Goal: Information Seeking & Learning: Learn about a topic

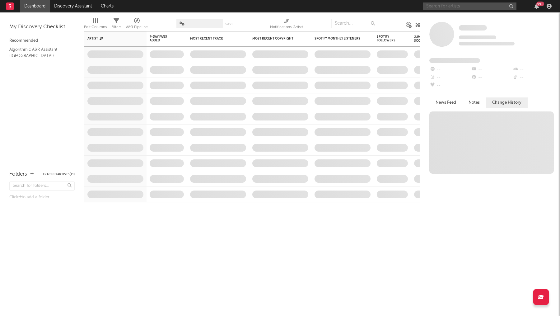
click at [487, 8] on input "text" at bounding box center [469, 6] width 93 height 8
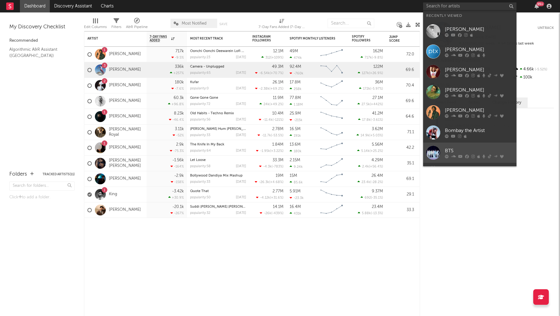
click at [456, 144] on link "BTS" at bounding box center [469, 152] width 93 height 20
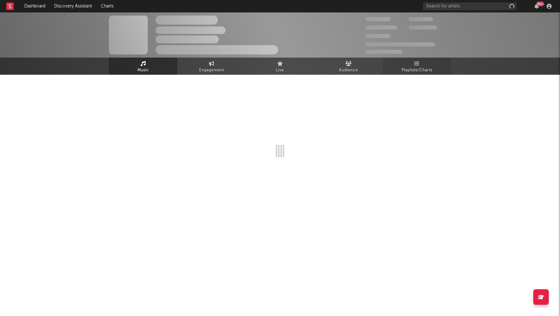
click at [428, 63] on link "Playlists/Charts" at bounding box center [416, 66] width 68 height 17
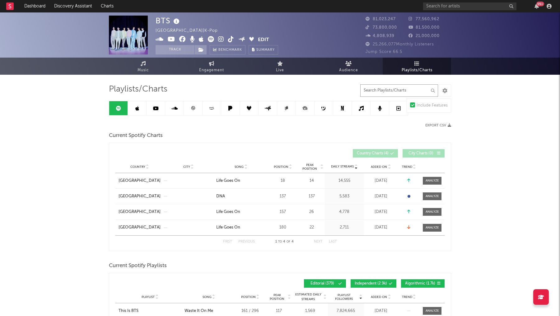
click at [380, 91] on input "text" at bounding box center [399, 90] width 78 height 12
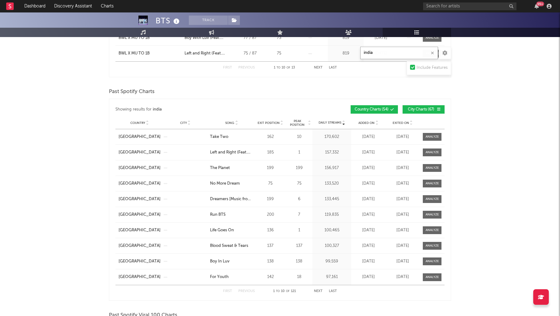
scroll to position [367, 0]
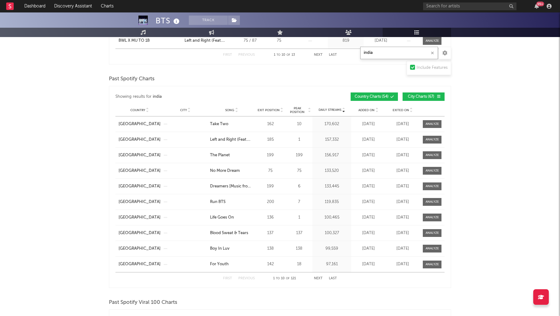
type input "india"
click at [297, 106] on span "Peak Position" at bounding box center [297, 109] width 20 height 7
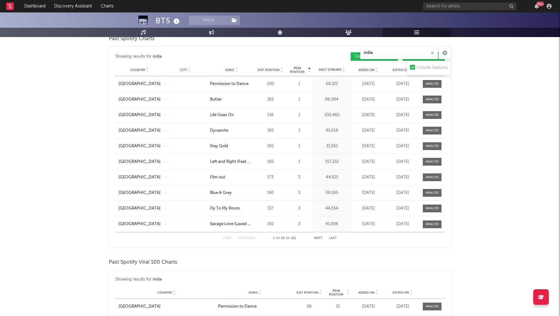
scroll to position [408, 0]
click at [320, 236] on button "Next" at bounding box center [318, 237] width 9 height 3
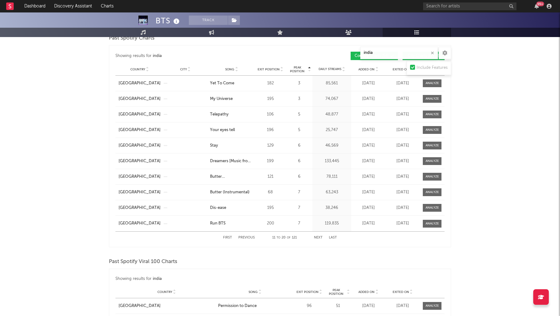
click at [320, 236] on button "Next" at bounding box center [318, 237] width 9 height 3
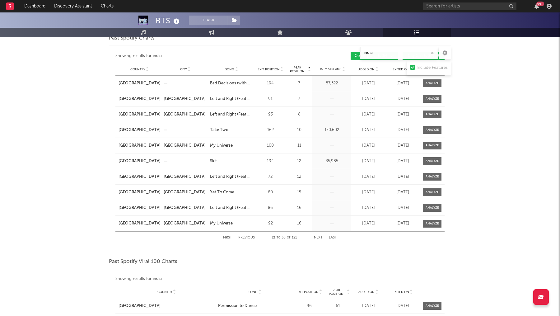
click at [320, 236] on button "Next" at bounding box center [318, 237] width 9 height 3
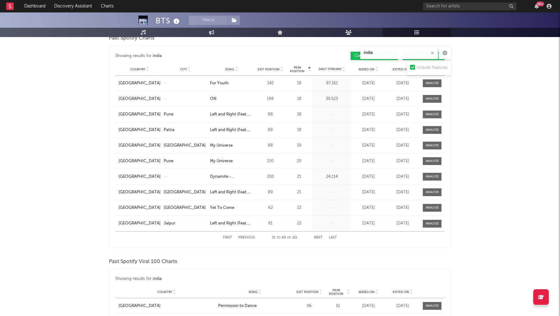
click at [320, 236] on button "Next" at bounding box center [318, 237] width 9 height 3
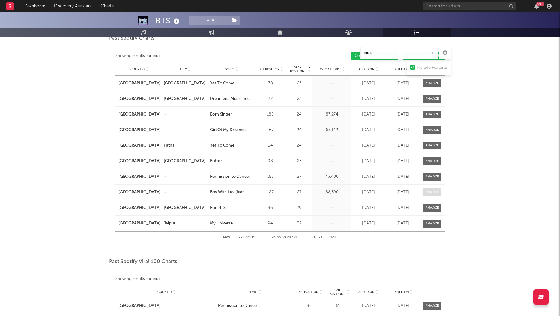
click at [424, 190] on span at bounding box center [432, 192] width 19 height 8
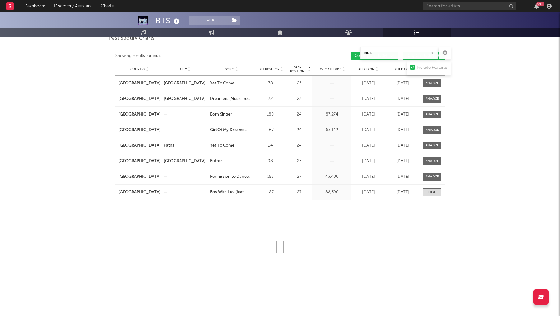
scroll to position [414, 0]
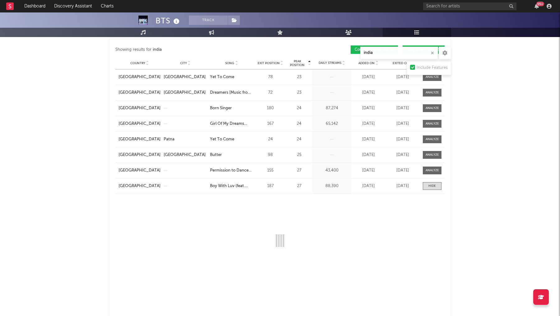
select select "1w"
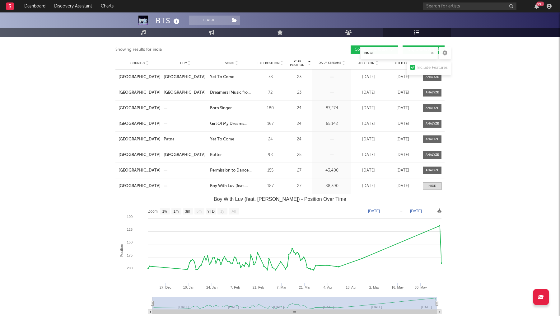
click at [380, 209] on text "[DATE]" at bounding box center [374, 211] width 12 height 4
click at [392, 210] on input "[DATE]" at bounding box center [377, 211] width 29 height 6
click at [463, 224] on div "BTS Track [GEOGRAPHIC_DATA] | K-Pop Edit Track Benchmark Summary 81,023,247 77,…" at bounding box center [280, 223] width 560 height 1250
click at [420, 209] on text "[DATE]" at bounding box center [416, 211] width 12 height 4
click at [434, 209] on input "[DATE]" at bounding box center [419, 211] width 29 height 6
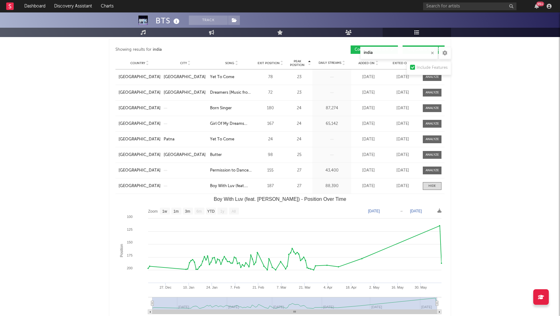
click at [492, 249] on div "BTS Track [GEOGRAPHIC_DATA] | K-Pop Edit Track Benchmark Summary 81,023,247 77,…" at bounding box center [280, 223] width 560 height 1250
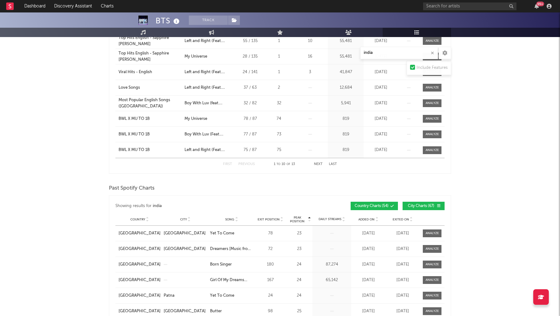
scroll to position [263, 0]
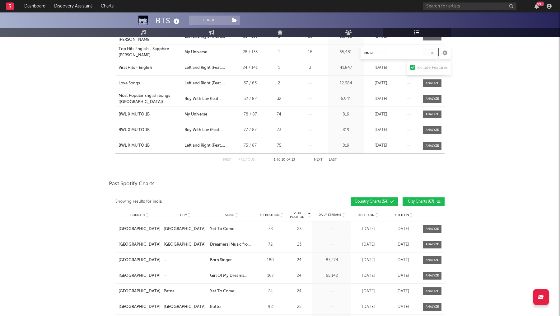
click at [187, 210] on div "Country City Song Exit Position Peak Position Estimated Daily Streams Playlist …" at bounding box center [279, 215] width 329 height 12
click at [186, 213] on span "City" at bounding box center [183, 215] width 7 height 4
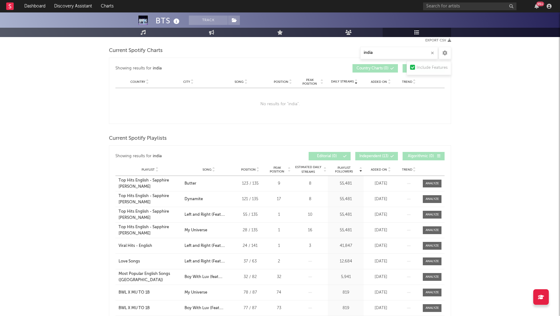
scroll to position [0, 0]
